Goal: Find specific page/section: Find specific page/section

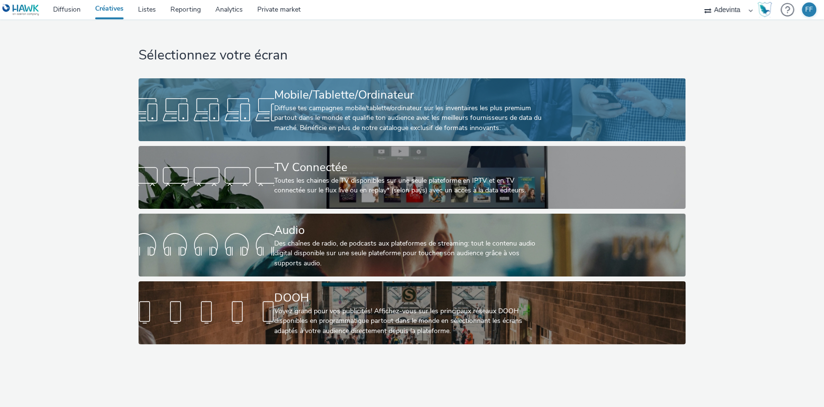
click at [390, 107] on div "Diffuse tes campagnes mobile/tablette/ordinateur sur les inventaires les plus p…" at bounding box center [410, 117] width 272 height 29
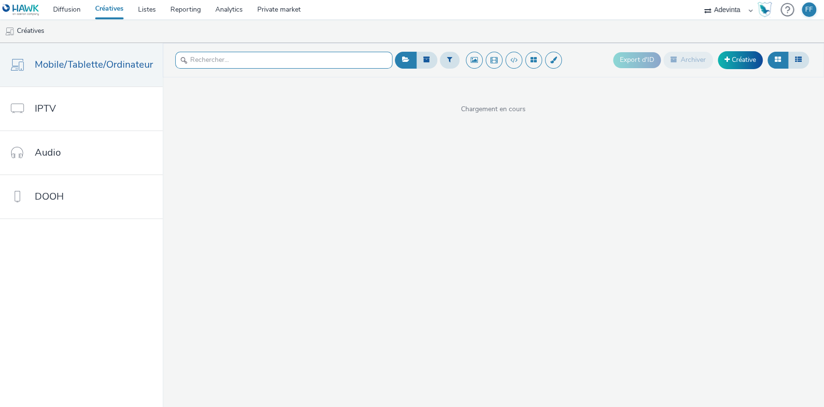
click at [238, 60] on input "text" at bounding box center [283, 60] width 217 height 17
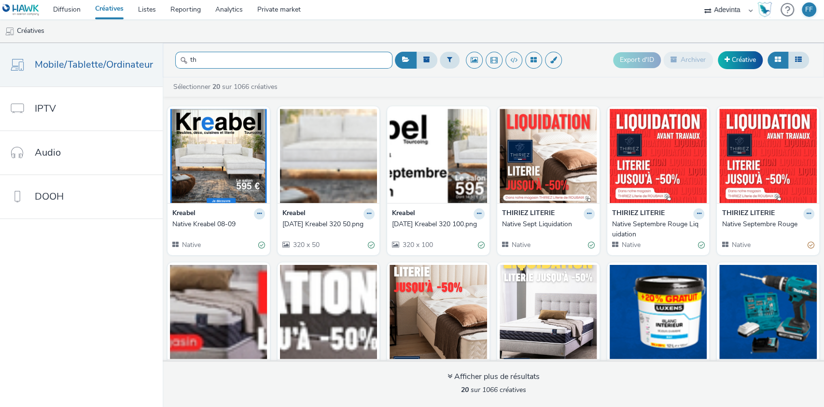
type input "t"
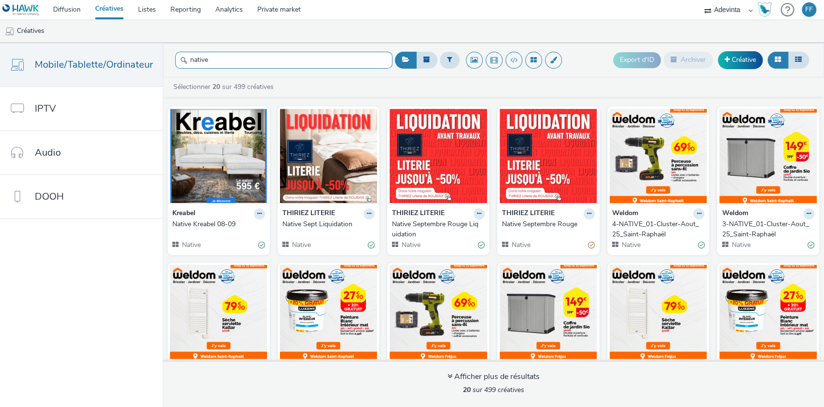
type input "native"
click at [414, 236] on div "Native Septembre Rouge Liquidation" at bounding box center [436, 229] width 89 height 20
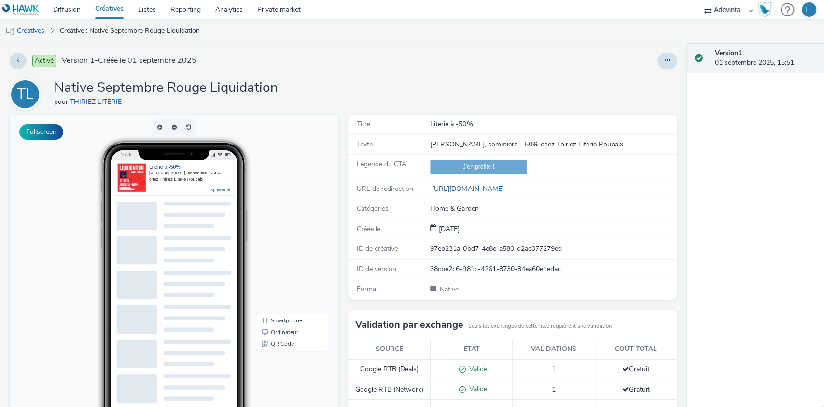
click at [758, 208] on div "Version 1 01 septembre 2025, 15:51" at bounding box center [756, 225] width 138 height 364
